Goal: Task Accomplishment & Management: Use online tool/utility

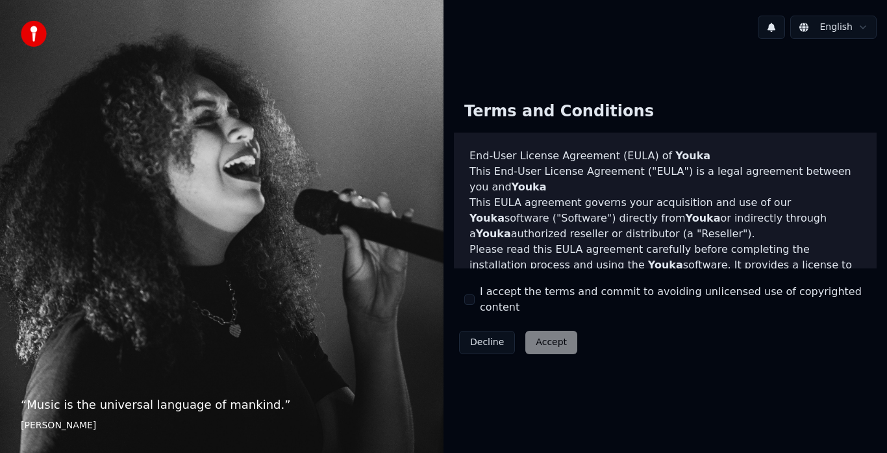
click at [537, 335] on div "Decline Accept" at bounding box center [518, 342] width 129 height 34
click at [547, 340] on div "Decline Accept" at bounding box center [518, 342] width 129 height 34
click at [471, 303] on button "I accept the terms and commit to avoiding unlicensed use of copyrighted content" at bounding box center [469, 299] width 10 height 10
click at [545, 330] on button "Accept" at bounding box center [551, 341] width 52 height 23
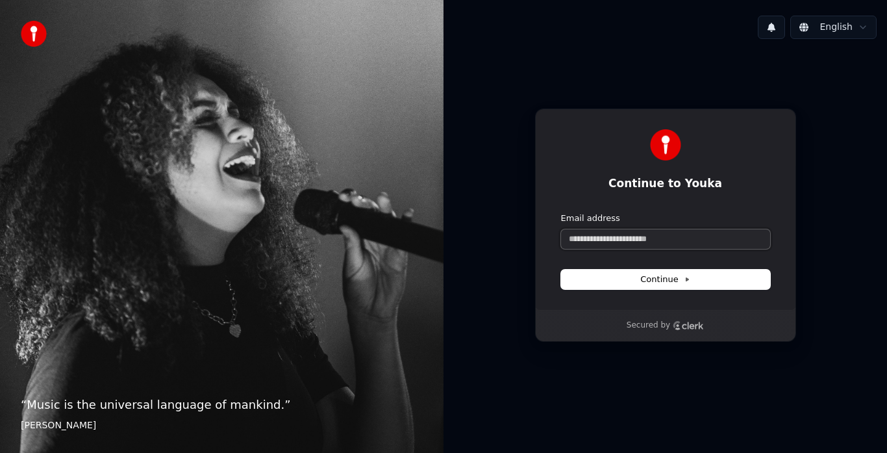
click at [677, 232] on input "Email address" at bounding box center [665, 238] width 209 height 19
click at [697, 286] on button "Continue" at bounding box center [665, 278] width 209 height 19
type input "**********"
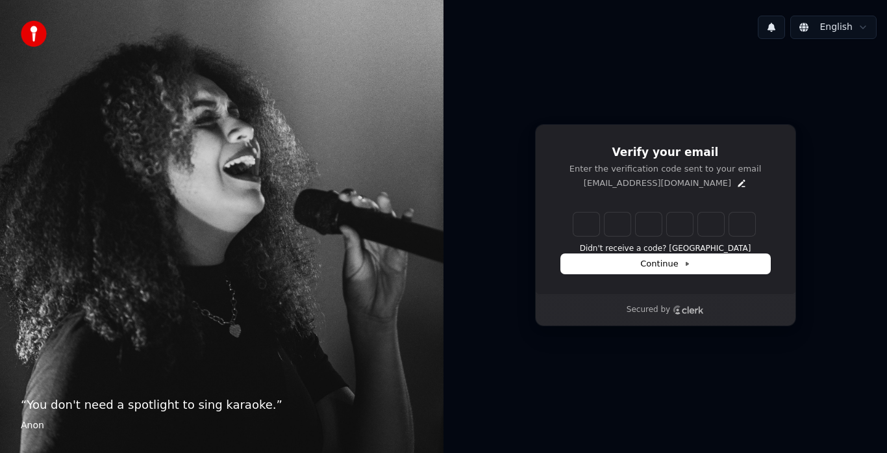
type input "*"
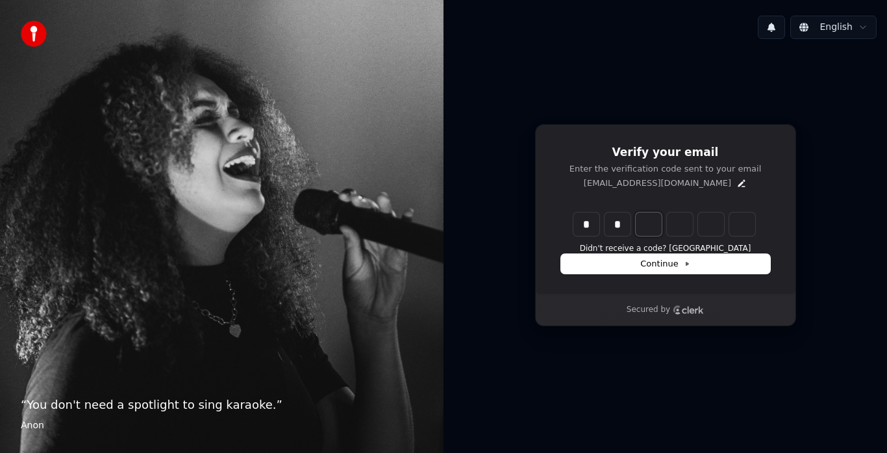
type input "**"
type input "*"
type input "***"
type input "*"
type input "****"
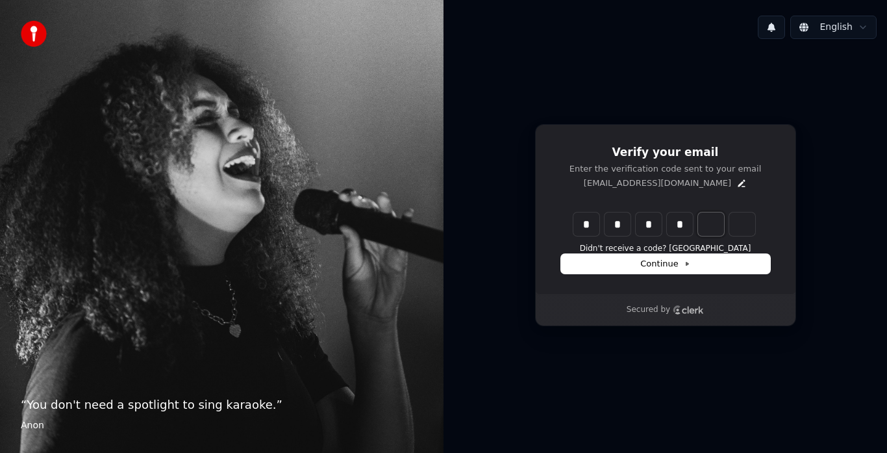
type input "*"
type input "******"
type input "*"
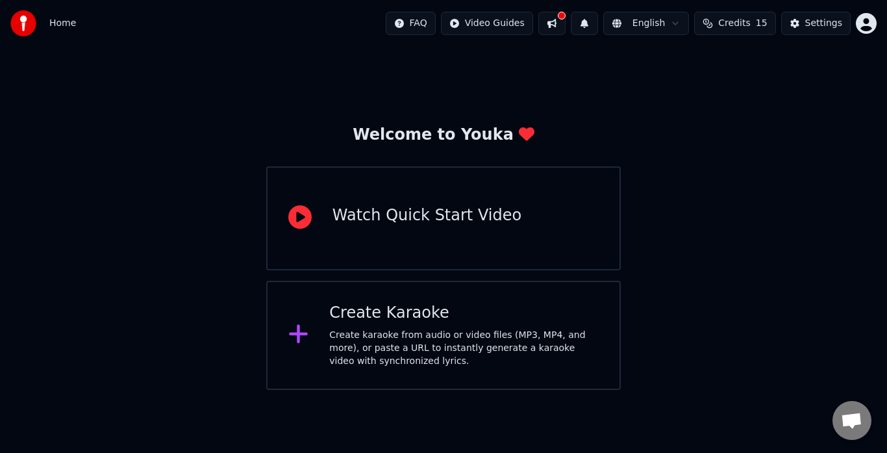
click at [451, 226] on div "Watch Quick Start Video" at bounding box center [426, 218] width 189 height 26
click at [451, 329] on div "Create karaoke from audio or video files (MP3, MP4, and more), or paste a URL t…" at bounding box center [463, 348] width 269 height 39
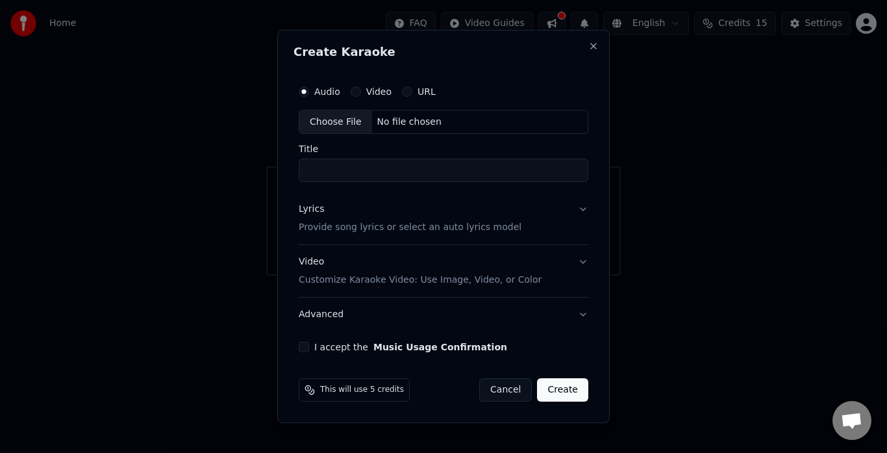
click at [344, 88] on div "Audio Video URL" at bounding box center [367, 91] width 137 height 10
click at [338, 88] on label "Audio" at bounding box center [327, 91] width 26 height 9
click at [309, 88] on button "Audio" at bounding box center [304, 91] width 10 height 10
click at [327, 172] on input "Title" at bounding box center [444, 170] width 290 height 23
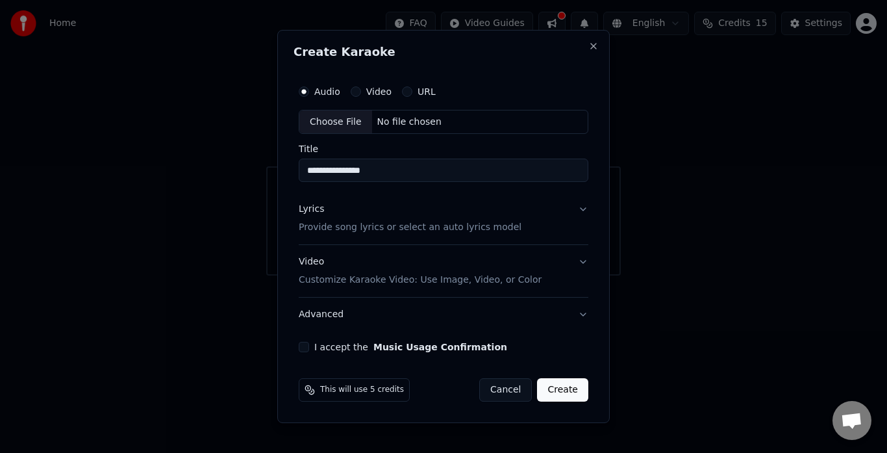
type input "**********"
click at [377, 236] on button "Lyrics Provide song lyrics or select an auto lyrics model" at bounding box center [444, 219] width 290 height 52
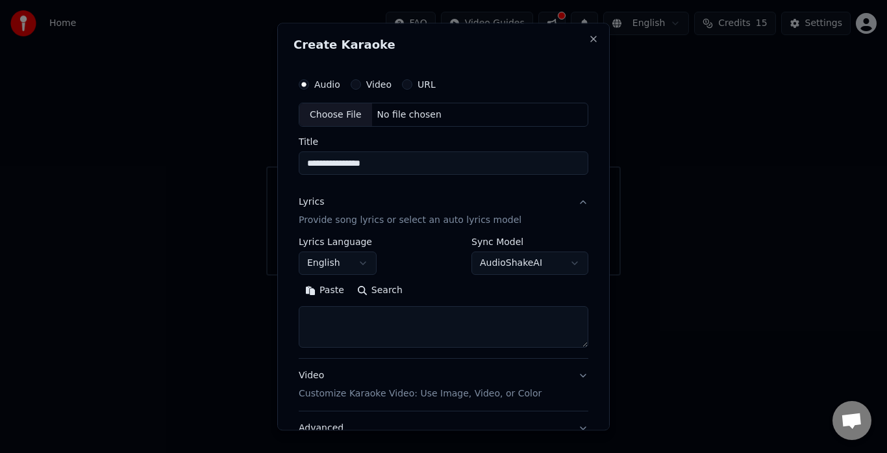
click at [382, 292] on button "Search" at bounding box center [380, 290] width 58 height 21
type textarea "**********"
click at [571, 373] on button "Video Customize Karaoke Video: Use Image, Video, or Color" at bounding box center [444, 385] width 290 height 52
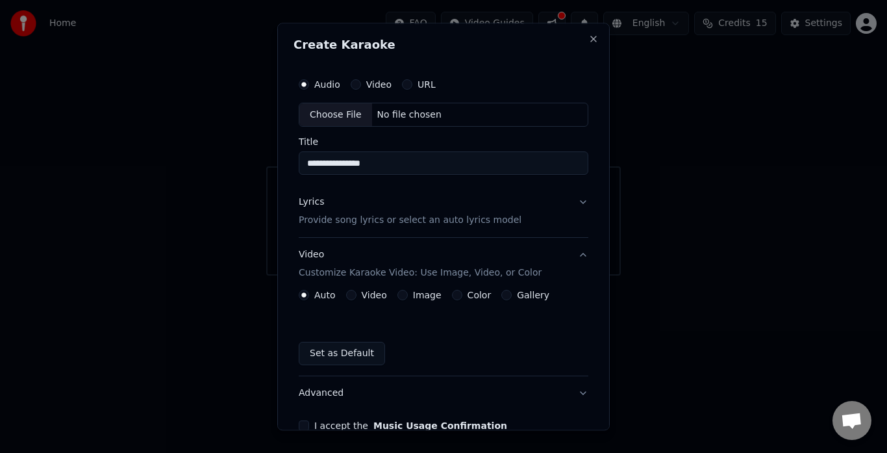
click at [572, 390] on button "Advanced" at bounding box center [444, 394] width 290 height 34
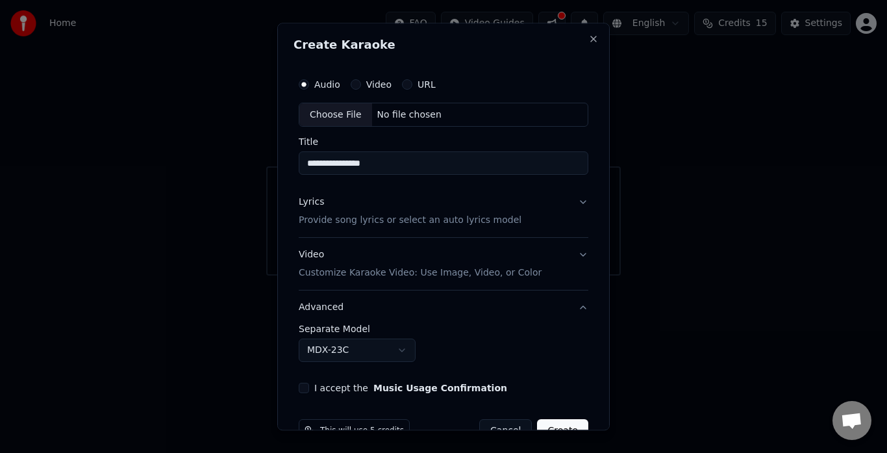
click at [302, 387] on button "I accept the Music Usage Confirmation" at bounding box center [304, 388] width 10 height 10
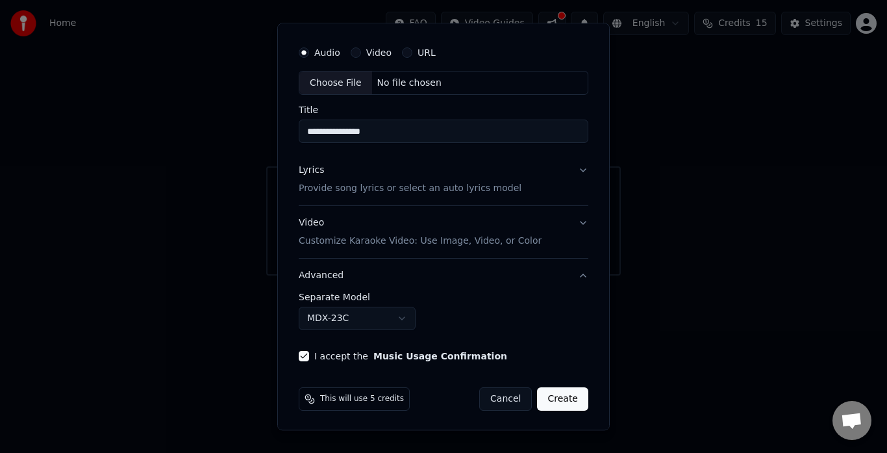
scroll to position [34, 0]
click at [552, 399] on button "Create" at bounding box center [562, 397] width 51 height 23
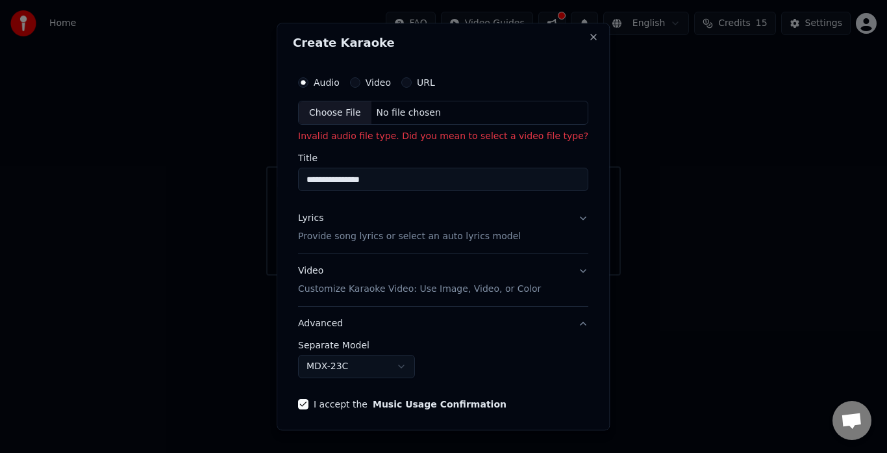
scroll to position [0, 0]
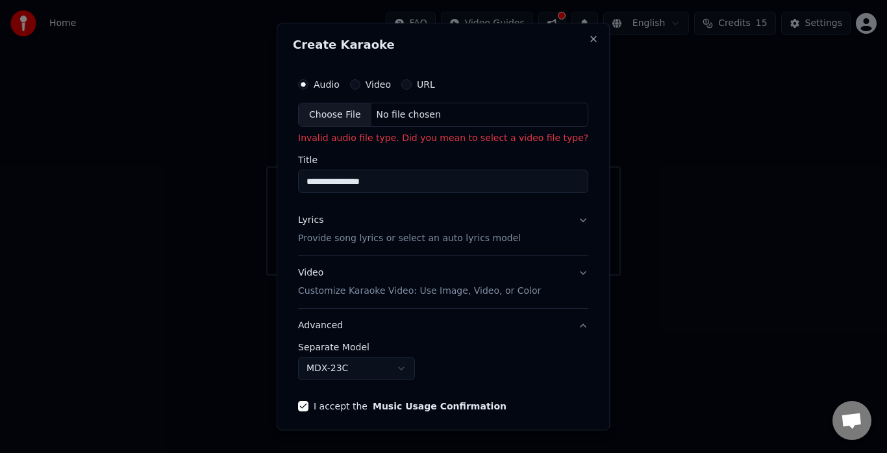
click at [332, 101] on div "Audio Video URL Choose File No file chosen" at bounding box center [443, 99] width 290 height 56
click at [333, 106] on div "Choose File" at bounding box center [335, 114] width 73 height 23
click at [423, 80] on label "URL" at bounding box center [426, 84] width 18 height 9
click at [412, 80] on button "URL" at bounding box center [406, 84] width 10 height 10
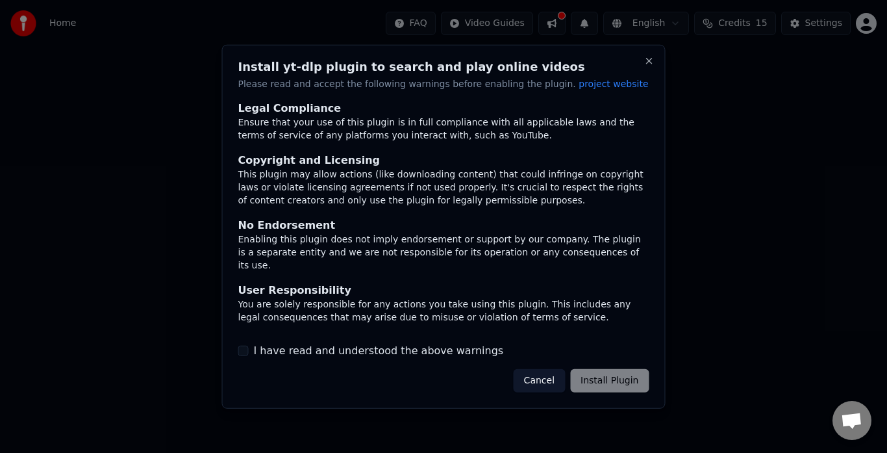
click at [242, 353] on button "I have read and understood the above warnings" at bounding box center [243, 350] width 10 height 10
click at [608, 379] on button "Install Plugin" at bounding box center [609, 380] width 79 height 23
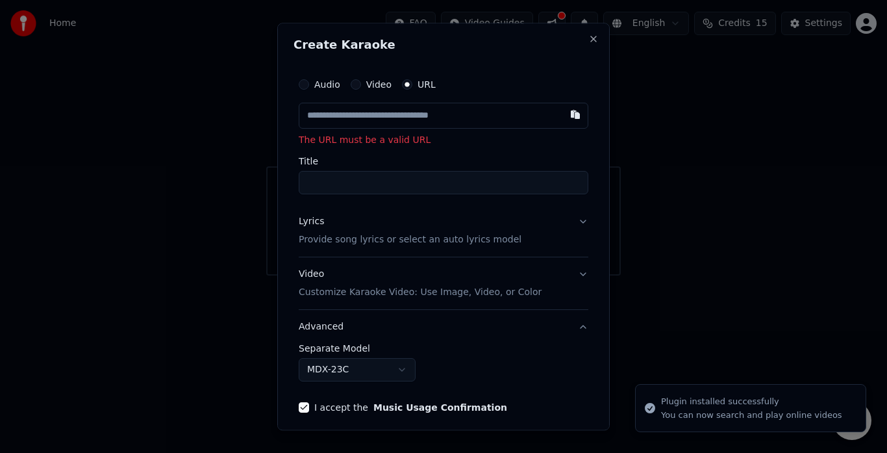
click at [389, 116] on input "text" at bounding box center [444, 116] width 290 height 26
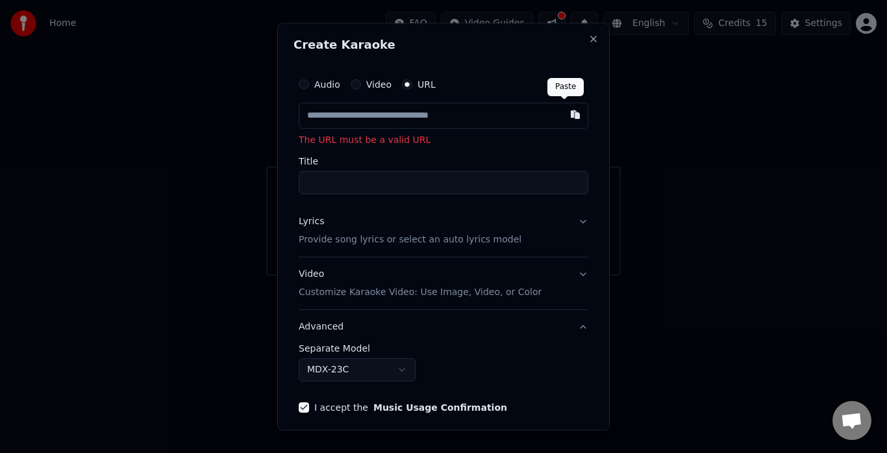
click at [566, 113] on button "button" at bounding box center [575, 114] width 26 height 23
type input "**********"
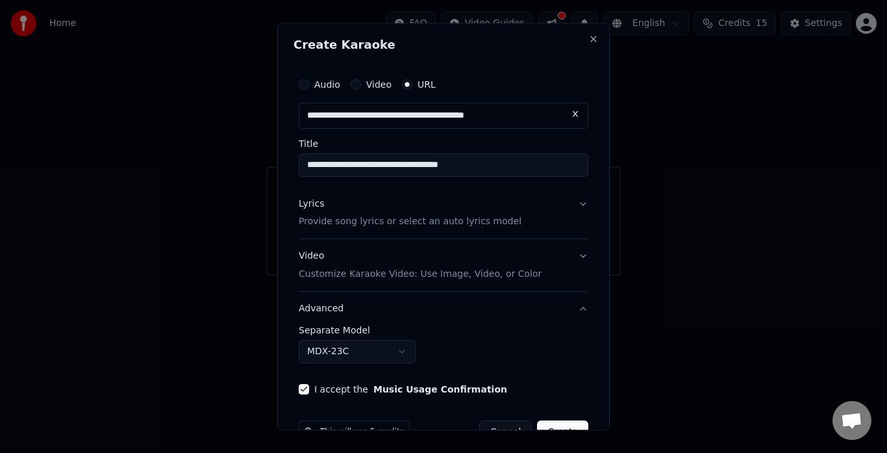
type input "**********"
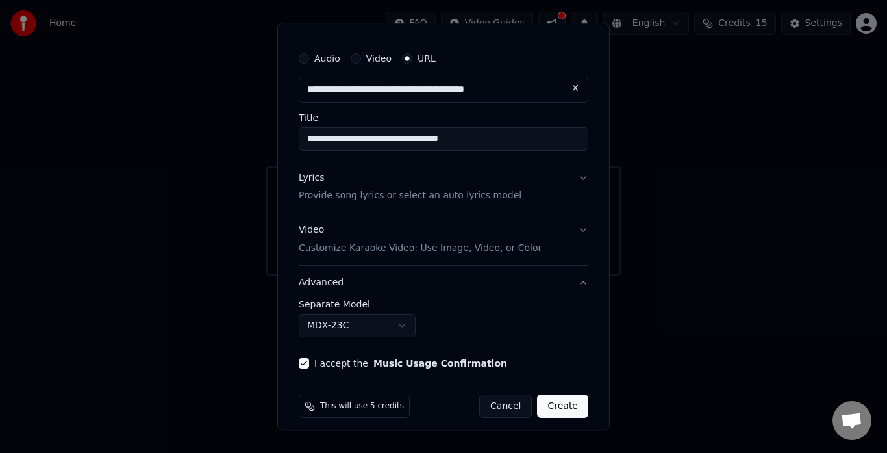
scroll to position [35, 0]
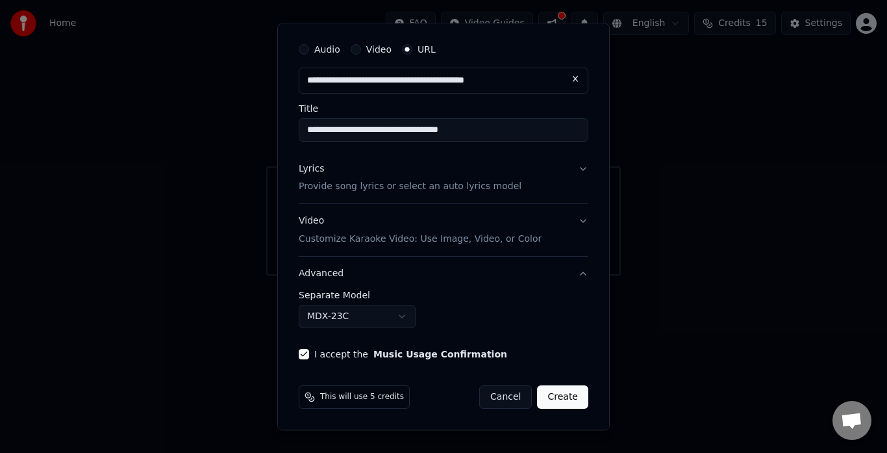
click at [571, 394] on button "Create" at bounding box center [562, 397] width 51 height 23
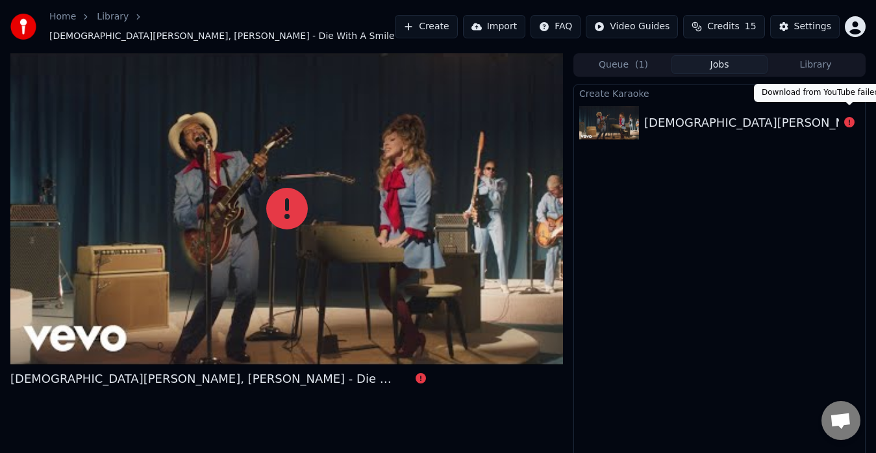
click at [849, 118] on icon at bounding box center [849, 122] width 10 height 10
click at [830, 116] on div "[DEMOGRAPHIC_DATA][PERSON_NAME], [PERSON_NAME] - Die With A Smile" at bounding box center [865, 123] width 443 height 18
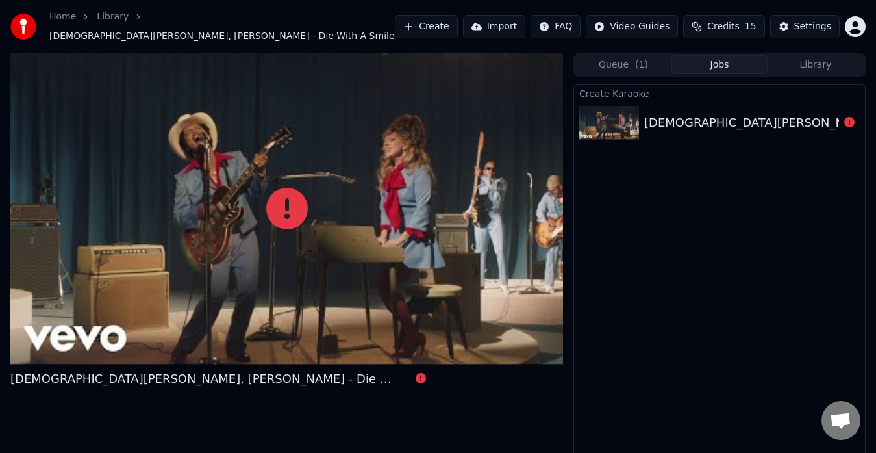
click at [830, 116] on div "[DEMOGRAPHIC_DATA][PERSON_NAME], [PERSON_NAME] - Die With A Smile" at bounding box center [865, 123] width 443 height 18
drag, startPoint x: 830, startPoint y: 116, endPoint x: 714, endPoint y: 115, distance: 116.9
click at [714, 115] on div "[DEMOGRAPHIC_DATA][PERSON_NAME], [PERSON_NAME] - Die With A Smile" at bounding box center [865, 123] width 443 height 18
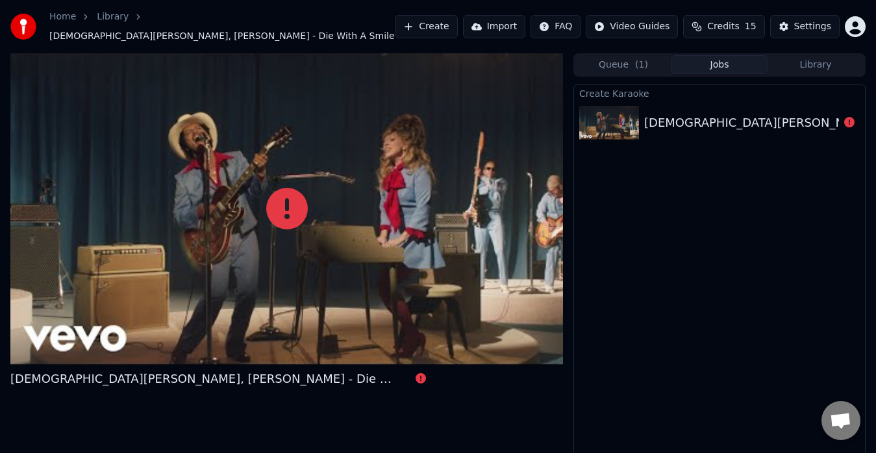
click at [714, 115] on div "[DEMOGRAPHIC_DATA][PERSON_NAME], [PERSON_NAME] - Die With A Smile" at bounding box center [865, 123] width 443 height 18
drag, startPoint x: 294, startPoint y: 206, endPoint x: 563, endPoint y: 129, distance: 279.9
click at [563, 129] on div "[DEMOGRAPHIC_DATA][PERSON_NAME], [PERSON_NAME] - Die With A Smile Queue ( 1 ) J…" at bounding box center [438, 261] width 876 height 416
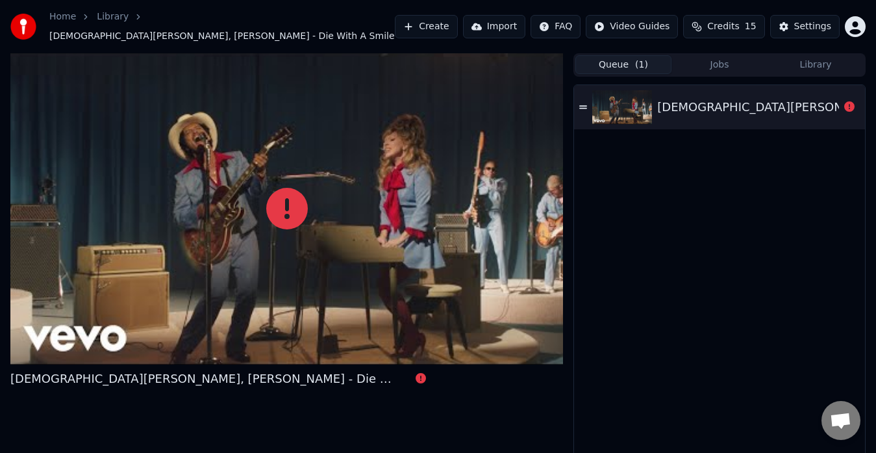
click at [609, 58] on button "Queue ( 1 )" at bounding box center [623, 64] width 96 height 19
click at [583, 103] on icon at bounding box center [583, 107] width 8 height 9
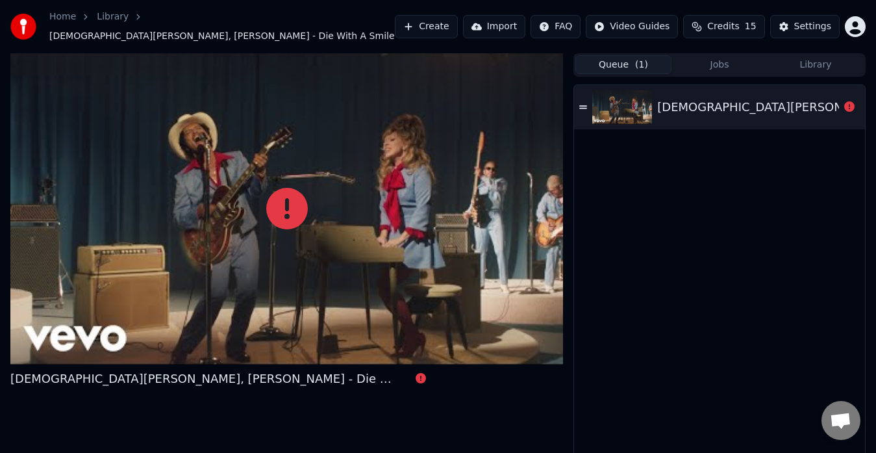
click at [754, 98] on div "[DEMOGRAPHIC_DATA][PERSON_NAME], [PERSON_NAME] - Die With A Smile" at bounding box center [878, 107] width 443 height 18
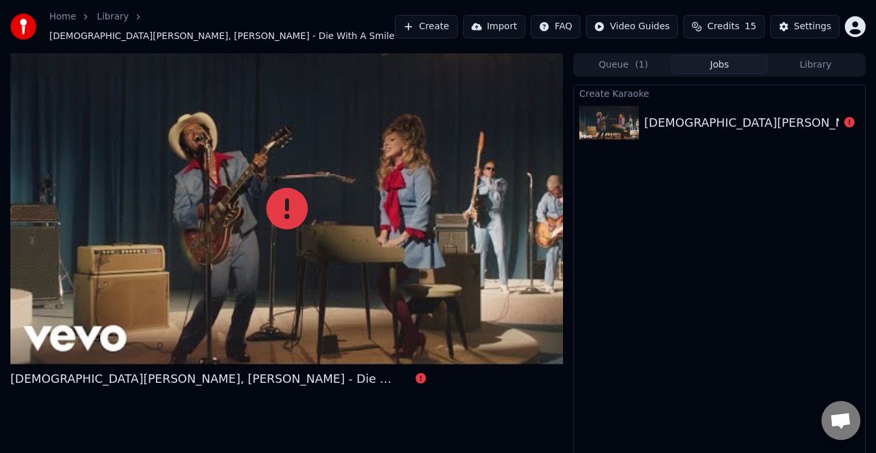
click at [734, 56] on button "Jobs" at bounding box center [719, 64] width 96 height 19
click at [824, 69] on div "Queue ( 1 ) Jobs Library" at bounding box center [719, 64] width 292 height 23
click at [516, 23] on button "Import" at bounding box center [494, 26] width 62 height 23
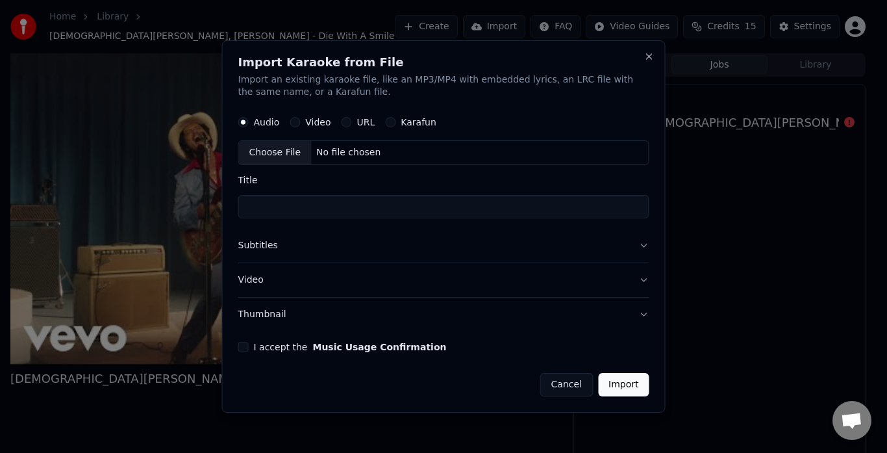
click at [385, 124] on button "Karafun" at bounding box center [390, 123] width 10 height 10
click at [299, 205] on input "Title" at bounding box center [443, 206] width 411 height 23
type input "**********"
click at [650, 243] on div "**********" at bounding box center [443, 226] width 443 height 373
click at [645, 250] on button "Subtitles" at bounding box center [443, 246] width 411 height 34
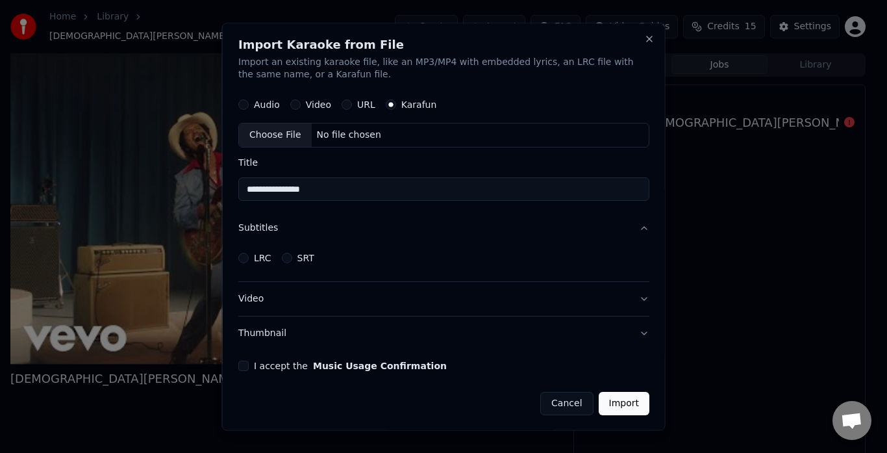
click at [633, 232] on button "Subtitles" at bounding box center [443, 229] width 411 height 34
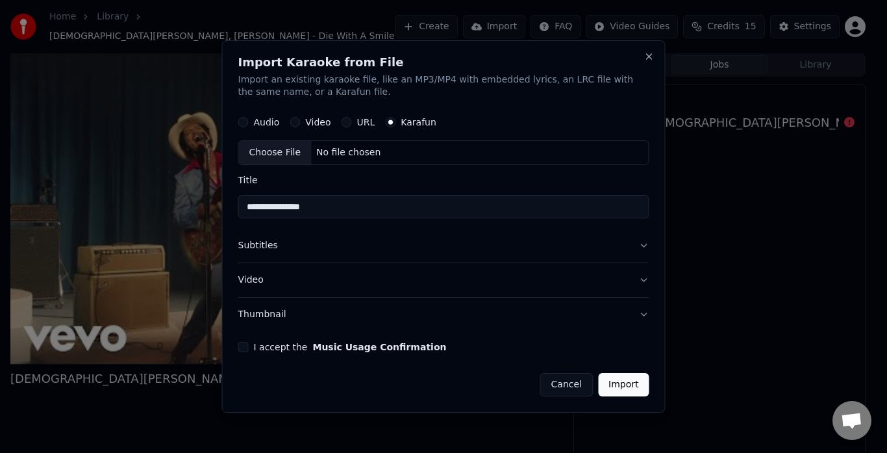
click at [645, 280] on button "Video" at bounding box center [443, 280] width 411 height 34
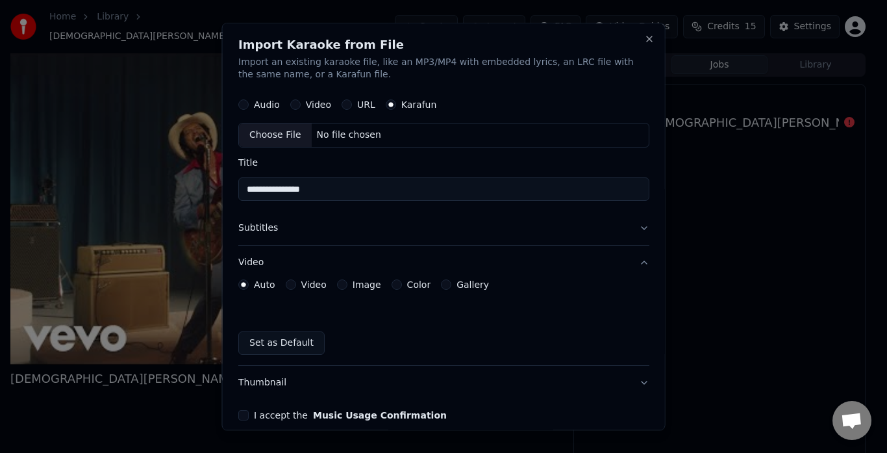
click at [632, 262] on button "Video" at bounding box center [443, 263] width 411 height 34
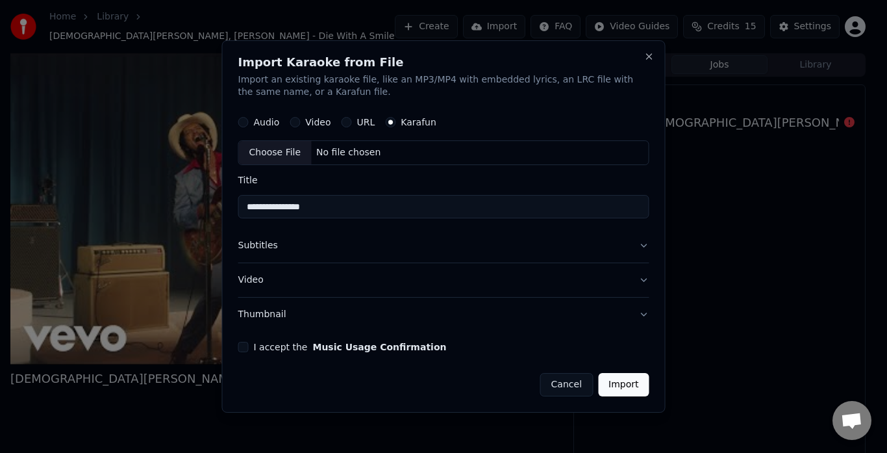
click at [241, 347] on button "I accept the Music Usage Confirmation" at bounding box center [243, 347] width 10 height 10
click at [614, 378] on button "Import" at bounding box center [623, 384] width 51 height 23
click at [651, 60] on button "Close" at bounding box center [649, 56] width 10 height 10
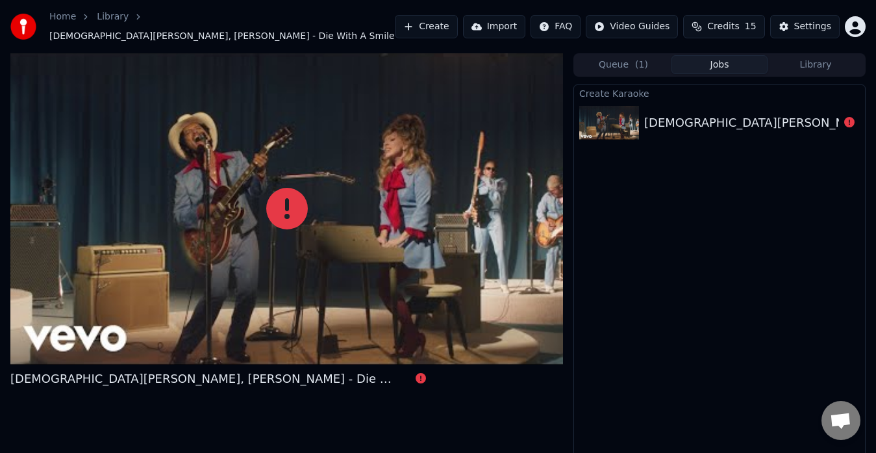
click at [749, 134] on div "[DEMOGRAPHIC_DATA][PERSON_NAME], [PERSON_NAME] - Die With A Smile" at bounding box center [719, 123] width 291 height 44
click at [432, 32] on button "Create" at bounding box center [426, 26] width 63 height 23
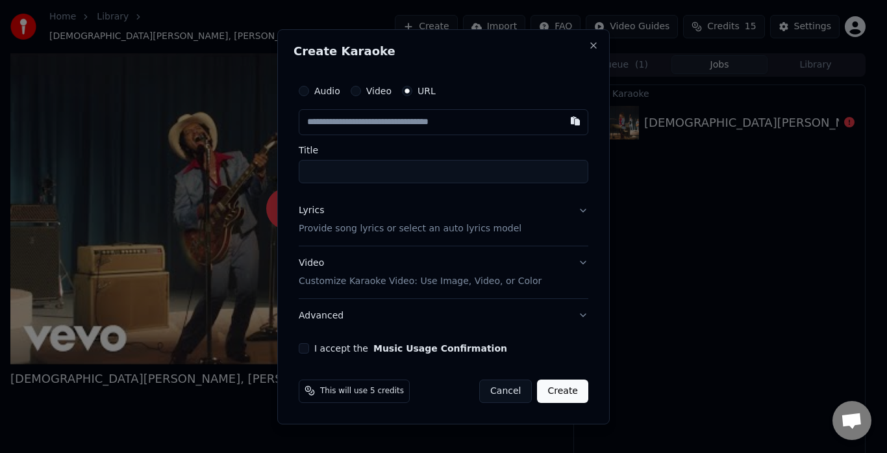
click at [403, 125] on input "text" at bounding box center [444, 122] width 290 height 26
click at [577, 127] on button "button" at bounding box center [575, 120] width 26 height 23
type input "**********"
click at [409, 175] on input "Title" at bounding box center [444, 171] width 290 height 23
type input "**********"
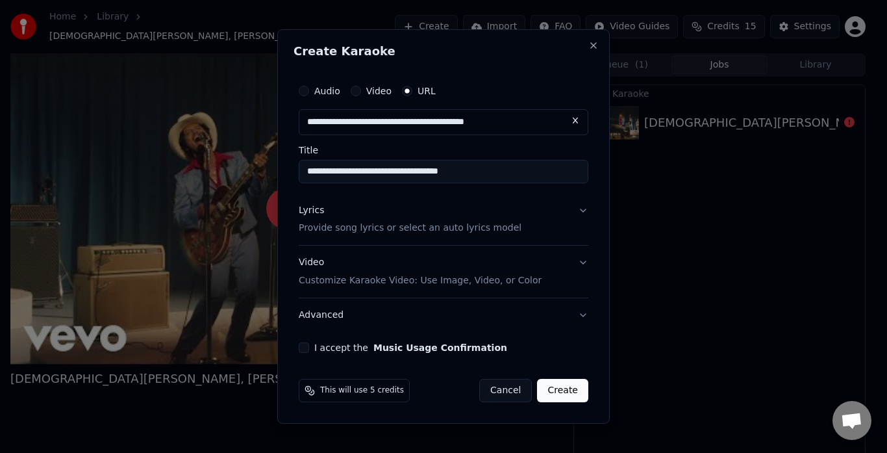
click at [584, 216] on button "Lyrics Provide song lyrics or select an auto lyrics model" at bounding box center [444, 219] width 290 height 52
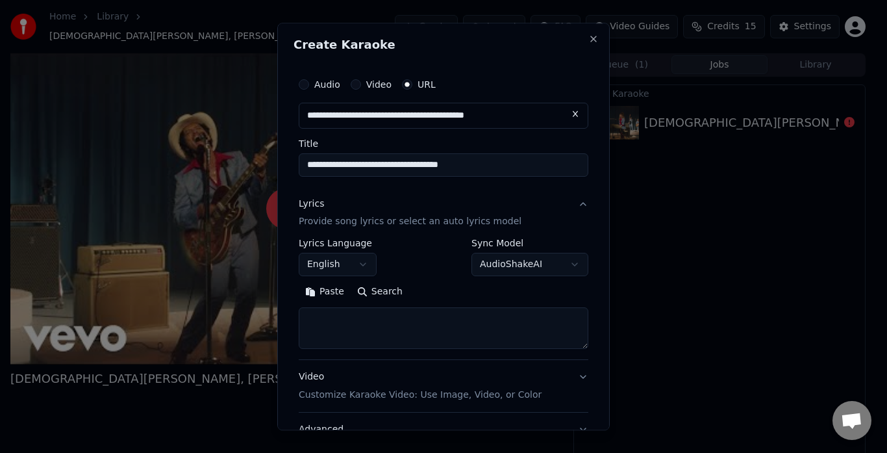
click at [385, 297] on button "Search" at bounding box center [380, 292] width 58 height 21
type textarea "**********"
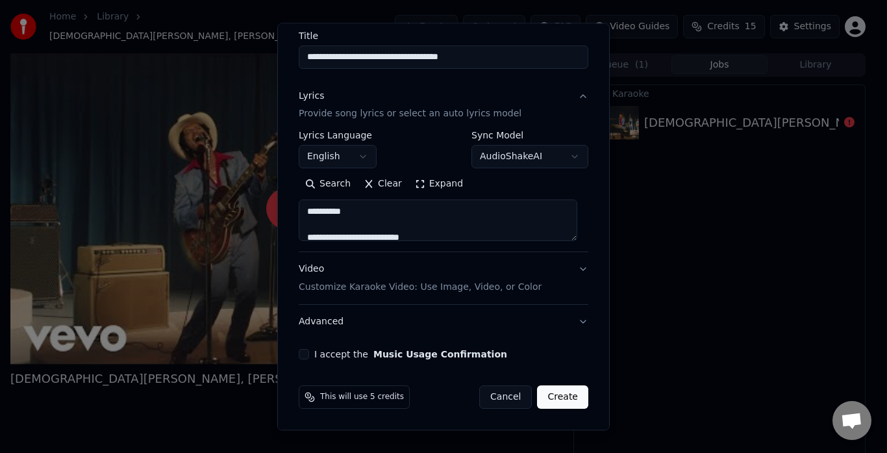
click at [573, 268] on button "Video Customize Karaoke Video: Use Image, Video, or Color" at bounding box center [444, 279] width 290 height 52
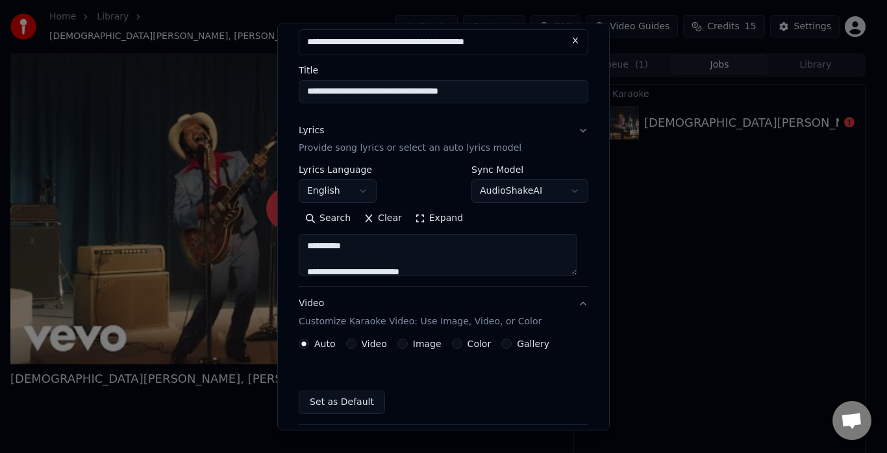
scroll to position [73, 0]
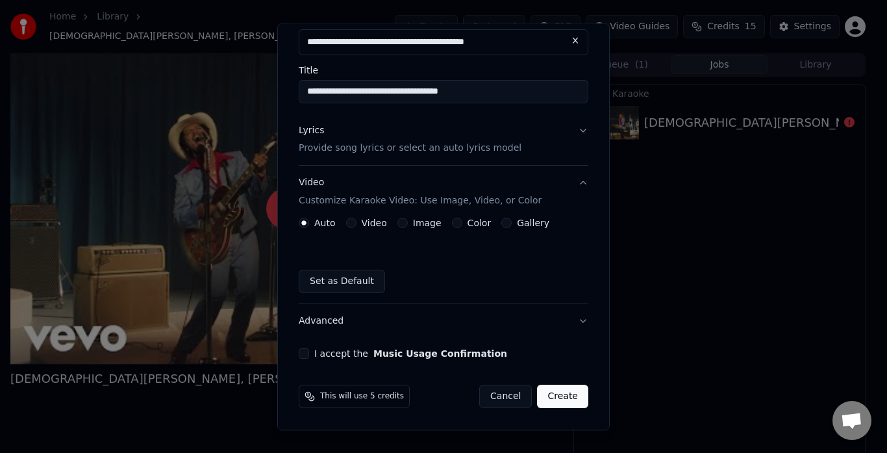
click at [400, 223] on button "Image" at bounding box center [402, 223] width 10 height 10
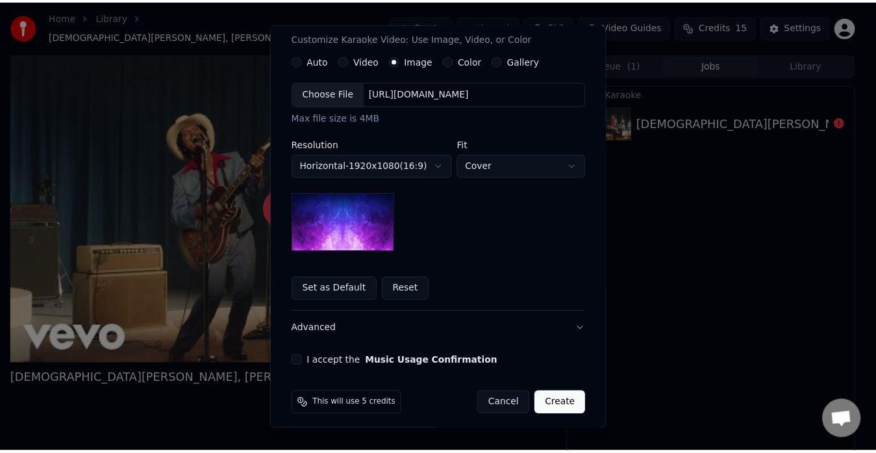
scroll to position [243, 0]
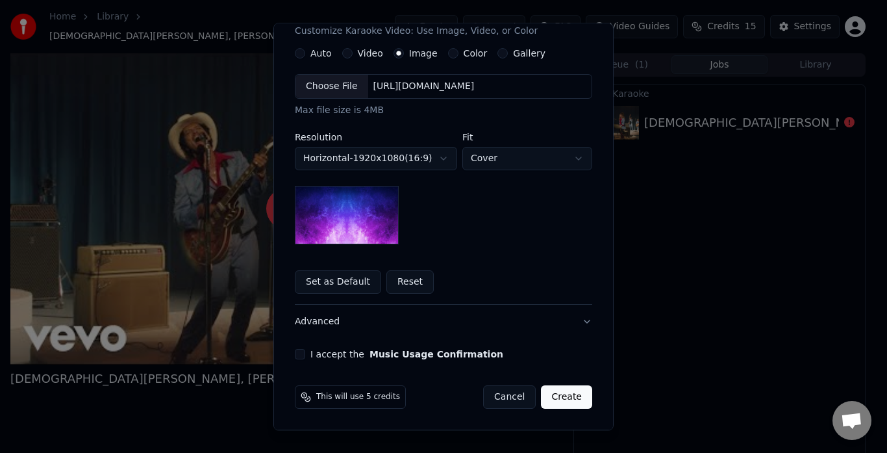
click at [295, 355] on button "I accept the Music Usage Confirmation" at bounding box center [300, 354] width 10 height 10
click at [562, 403] on button "Create" at bounding box center [566, 397] width 51 height 23
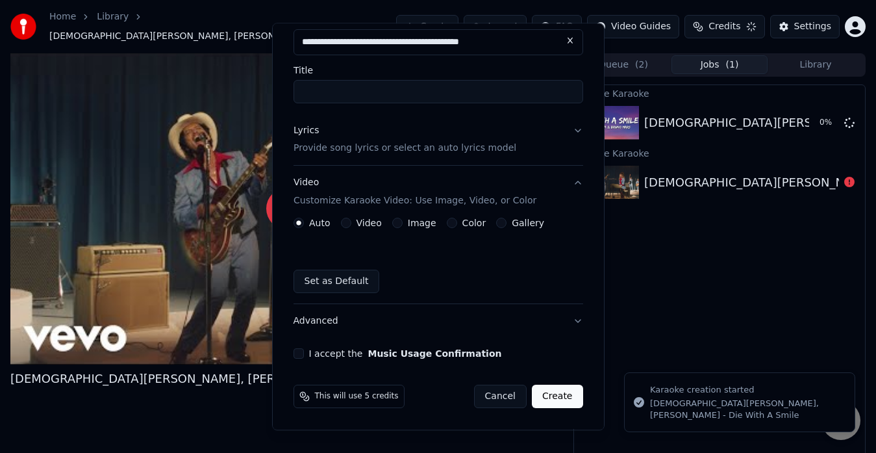
scroll to position [73, 0]
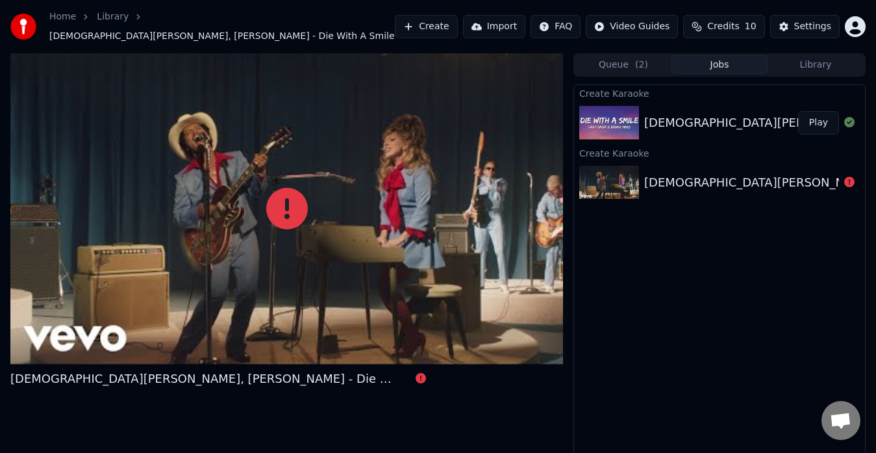
click at [821, 115] on button "Play" at bounding box center [818, 122] width 41 height 23
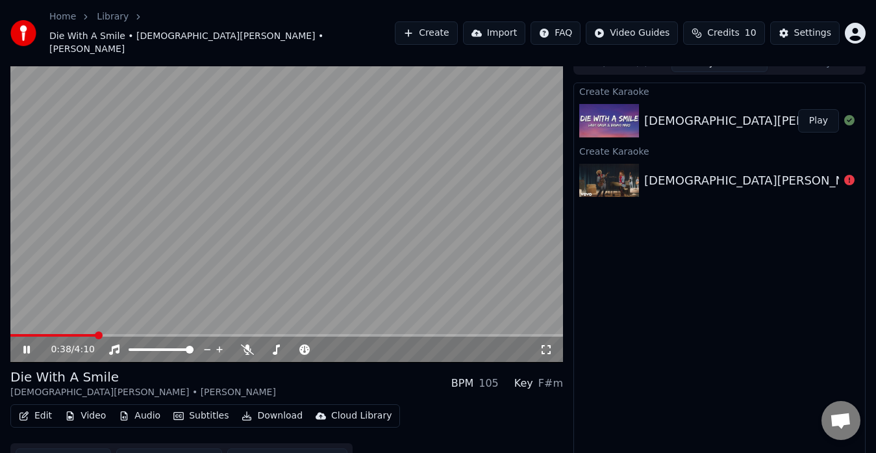
scroll to position [19, 0]
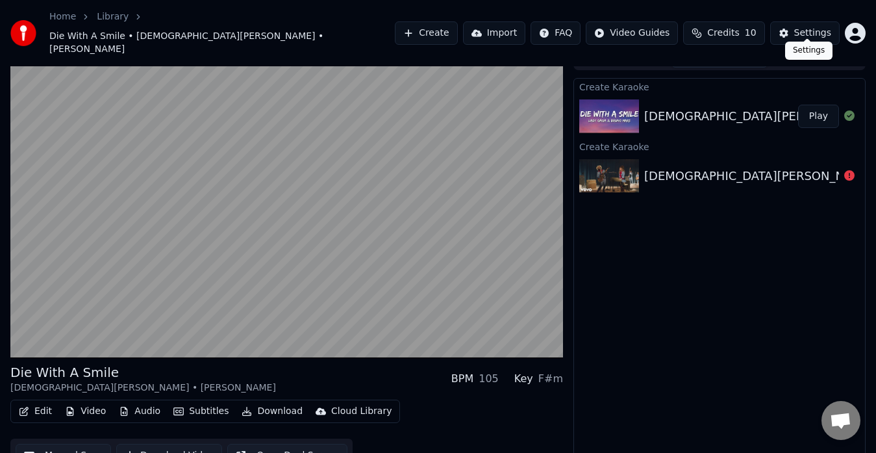
click at [810, 27] on div "Settings" at bounding box center [812, 33] width 37 height 13
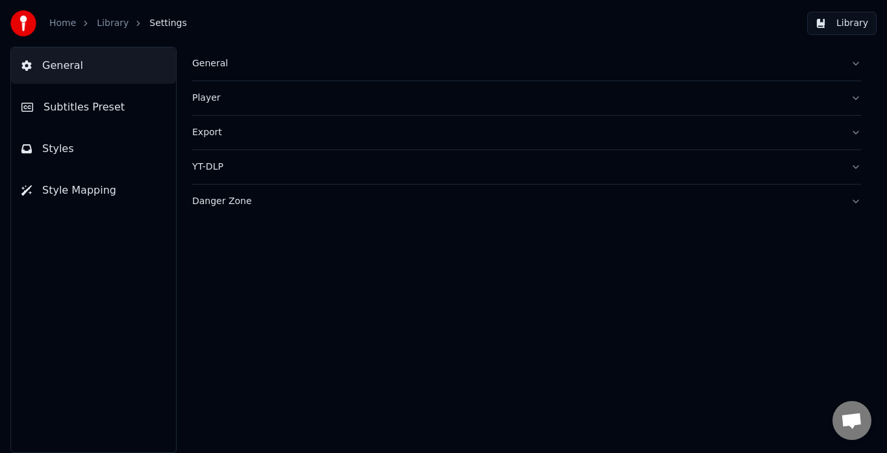
click at [141, 115] on button "Subtitles Preset" at bounding box center [93, 107] width 165 height 36
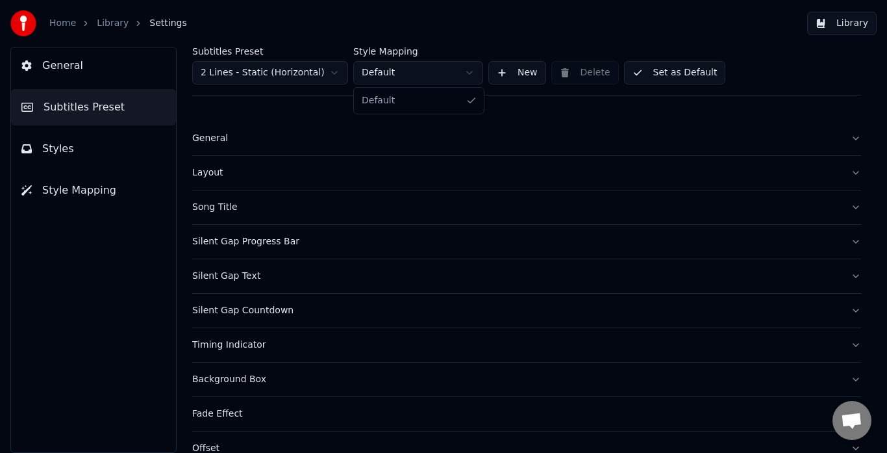
click at [467, 72] on html "Home Library Settings Library General Subtitles Preset Styles Style Mapping Sub…" at bounding box center [443, 226] width 887 height 453
drag, startPoint x: 467, startPoint y: 72, endPoint x: 367, endPoint y: 206, distance: 167.9
click at [367, 206] on html "Home Library Settings Library General Subtitles Preset Styles Style Mapping Sub…" at bounding box center [443, 226] width 887 height 453
click at [844, 210] on button "Song Title" at bounding box center [526, 207] width 669 height 34
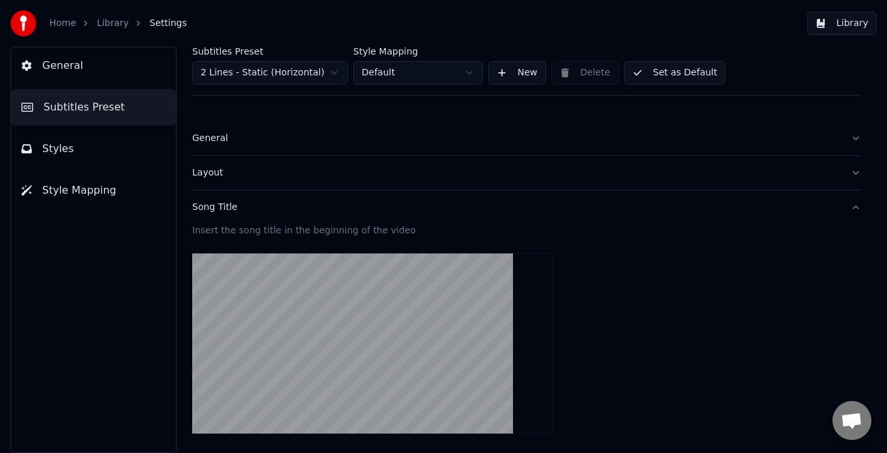
click at [844, 210] on button "Song Title" at bounding box center [526, 207] width 669 height 34
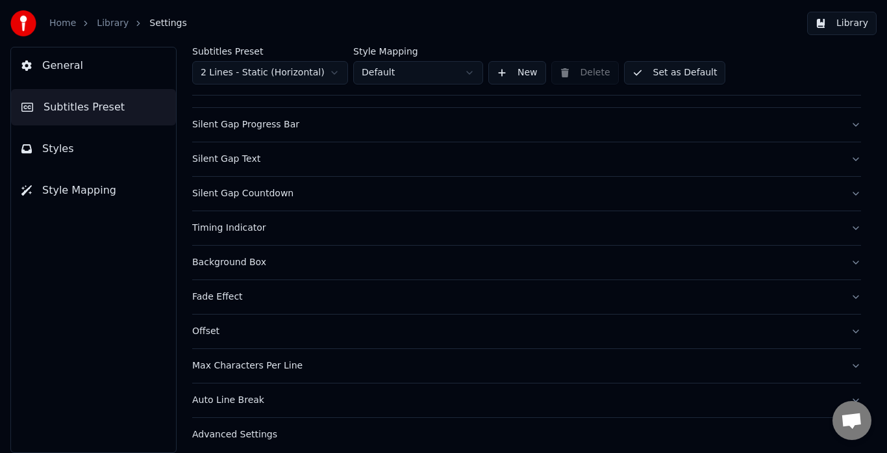
scroll to position [126, 0]
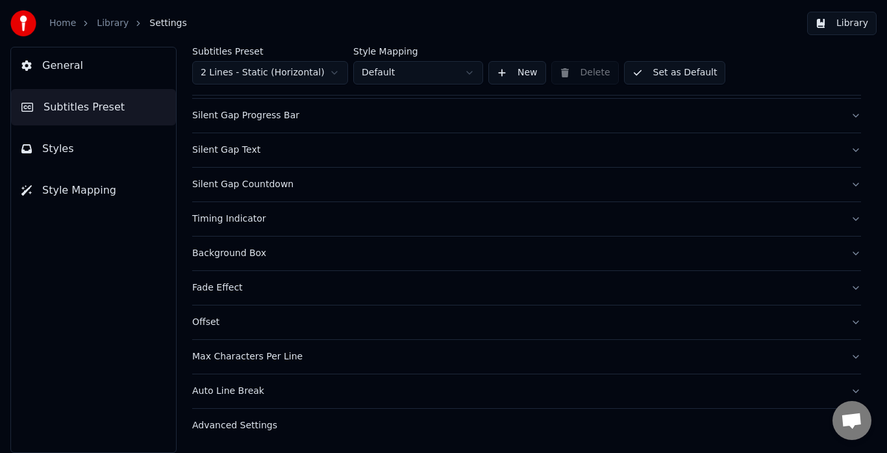
click at [57, 24] on link "Home" at bounding box center [62, 23] width 27 height 13
